Goal: Check status

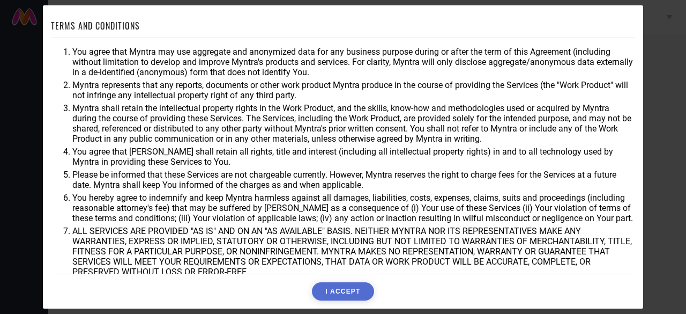
click at [352, 293] on button "I ACCEPT" at bounding box center [343, 291] width 62 height 18
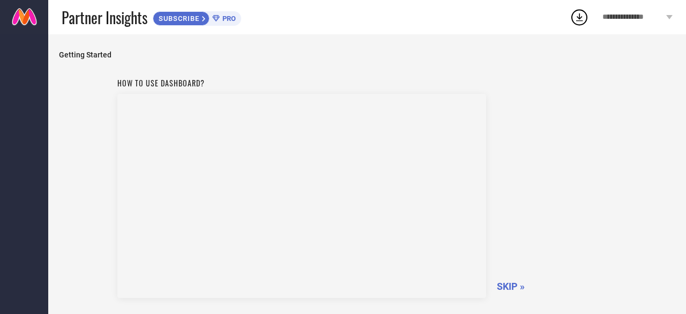
click at [510, 288] on span "SKIP »" at bounding box center [511, 285] width 28 height 11
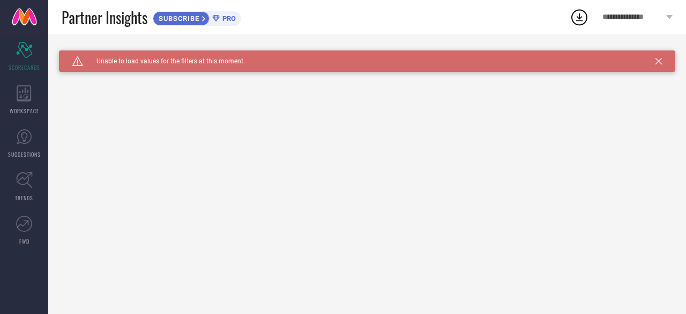
click at [658, 57] on div "Caution Created with Sketch. Unable to load values for the filters at this mome…" at bounding box center [367, 60] width 617 height 21
